Goal: Navigation & Orientation: Find specific page/section

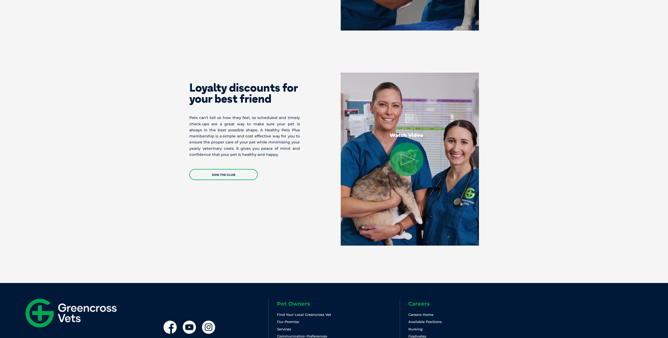
scroll to position [1018, 0]
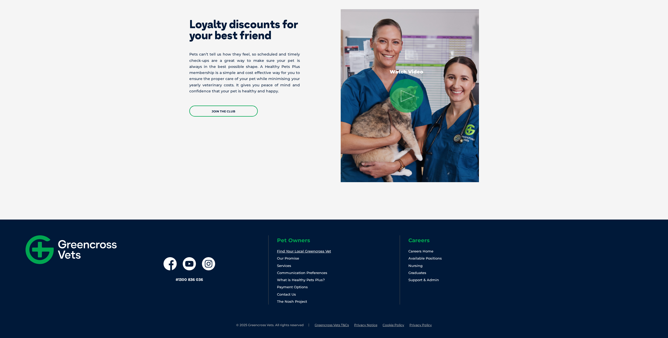
click at [289, 251] on link "Find Your Local Greencross Vet" at bounding box center [304, 251] width 54 height 4
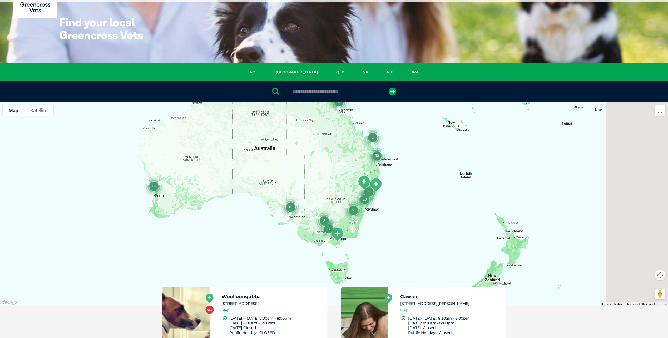
drag, startPoint x: 413, startPoint y: 199, endPoint x: 399, endPoint y: 193, distance: 15.6
click at [399, 193] on div at bounding box center [334, 203] width 668 height 203
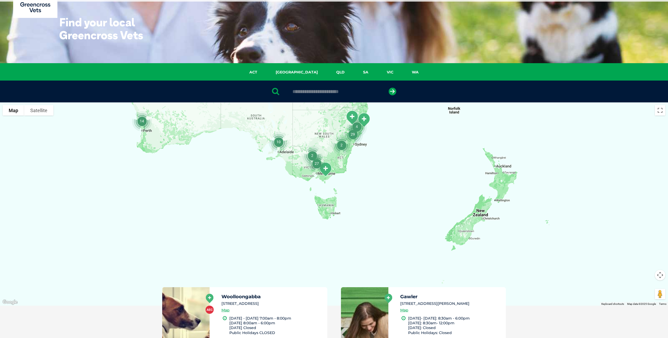
drag, startPoint x: 433, startPoint y: 235, endPoint x: 421, endPoint y: 172, distance: 64.2
click at [421, 172] on div at bounding box center [334, 203] width 668 height 203
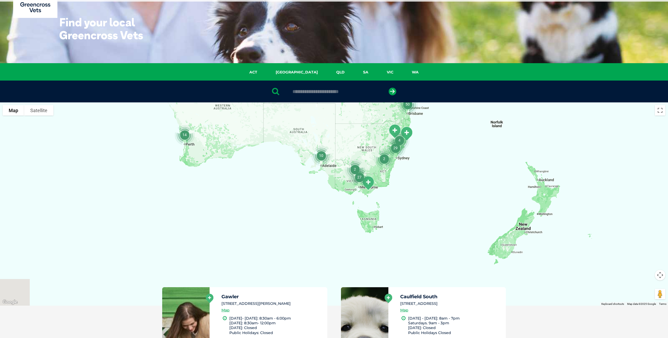
drag, startPoint x: 450, startPoint y: 211, endPoint x: 470, endPoint y: 215, distance: 20.2
click at [470, 215] on div at bounding box center [334, 203] width 668 height 203
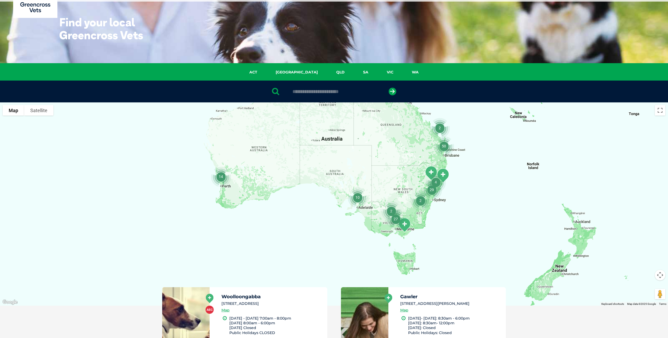
drag, startPoint x: 464, startPoint y: 221, endPoint x: 482, endPoint y: 261, distance: 44.0
click at [482, 261] on div at bounding box center [334, 203] width 668 height 203
